Goal: Information Seeking & Learning: Learn about a topic

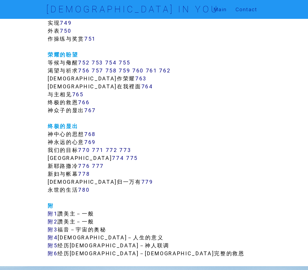
scroll to position [3139, 0]
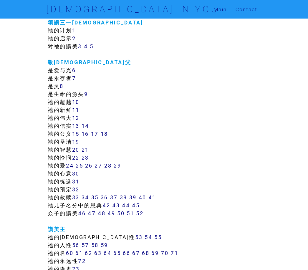
scroll to position [107, 0]
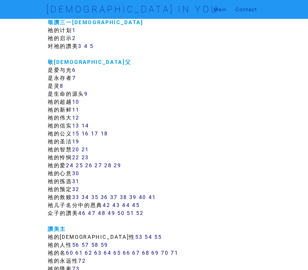
click at [154, 199] on link "41" at bounding box center [152, 197] width 8 height 7
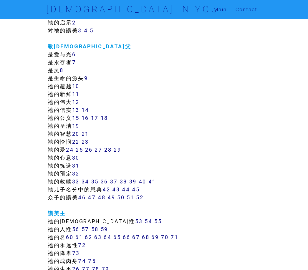
scroll to position [126, 0]
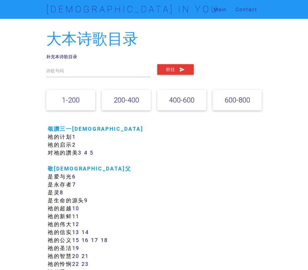
click at [88, 201] on link "9" at bounding box center [86, 200] width 4 height 7
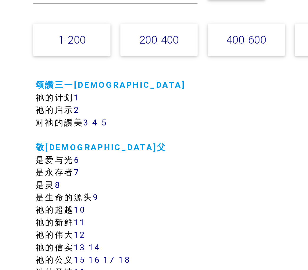
click at [84, 197] on link "9" at bounding box center [86, 200] width 4 height 7
